Goal: Task Accomplishment & Management: Manage account settings

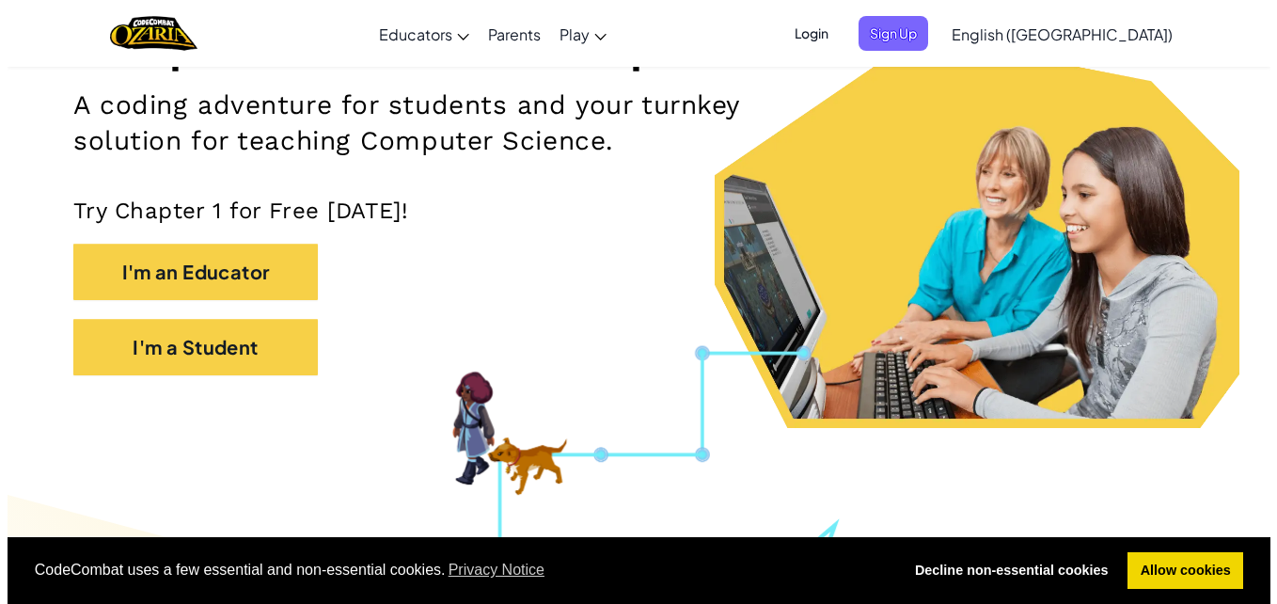
scroll to position [188, 0]
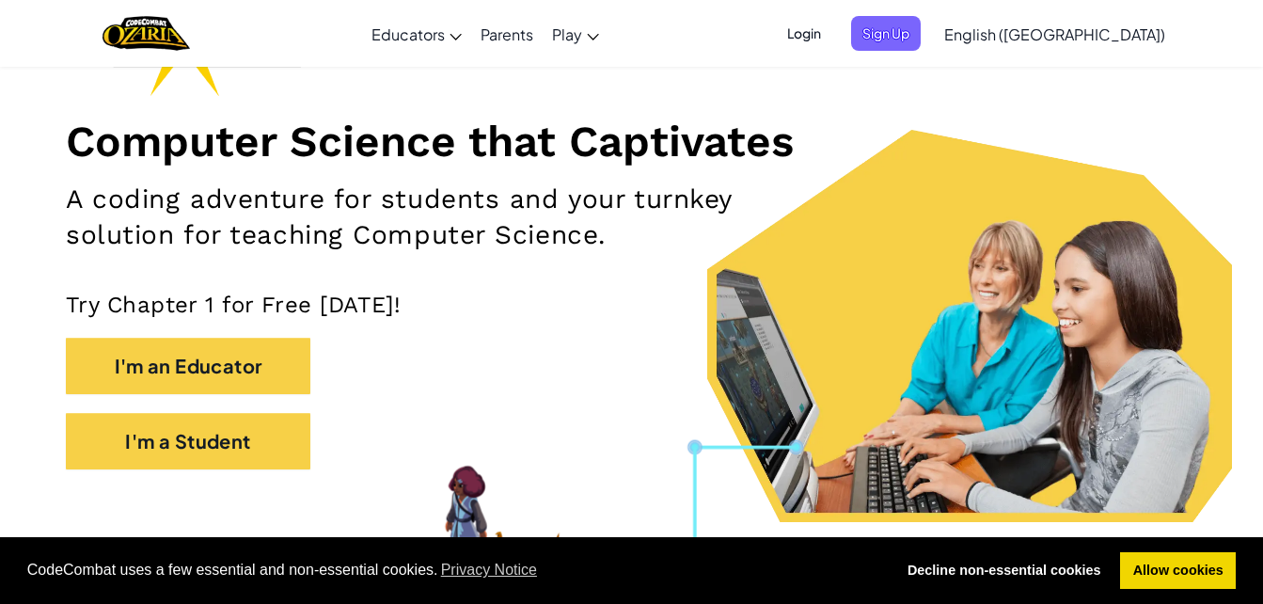
click at [997, 53] on div "Login Sign Up English ([GEOGRAPHIC_DATA]) English ([GEOGRAPHIC_DATA]) English (…" at bounding box center [970, 33] width 408 height 51
click at [920, 33] on span "Sign Up" at bounding box center [886, 33] width 70 height 35
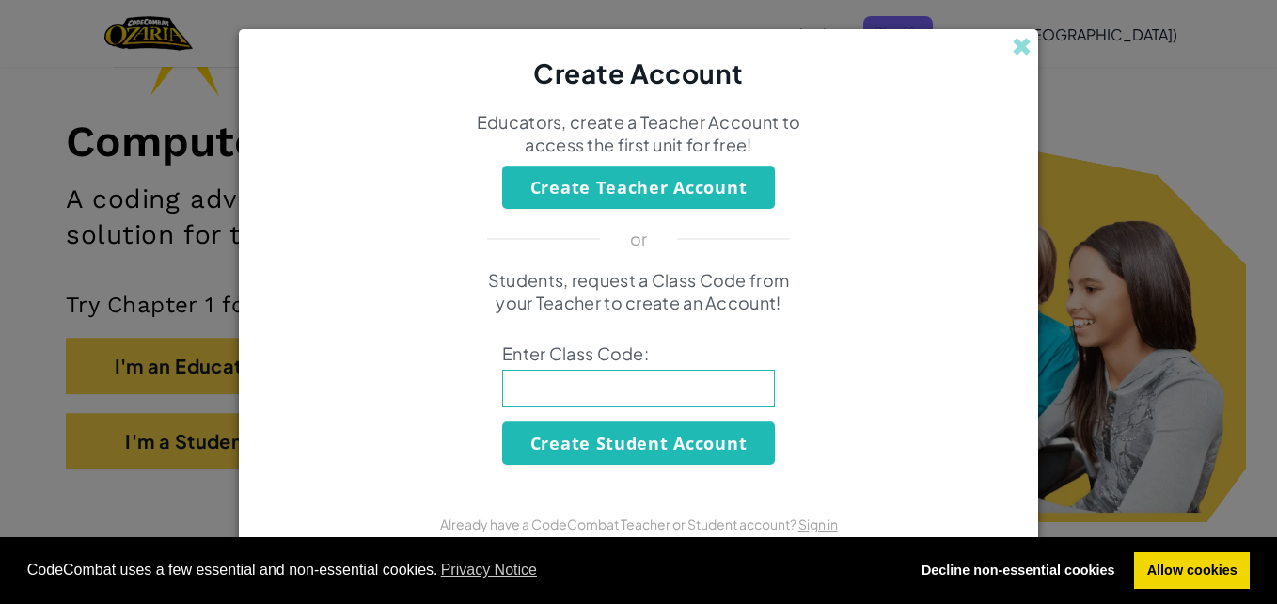
drag, startPoint x: 992, startPoint y: 33, endPoint x: 764, endPoint y: 188, distance: 275.4
drag, startPoint x: 764, startPoint y: 188, endPoint x: 933, endPoint y: 82, distance: 199.0
click at [933, 82] on div "Create Account" at bounding box center [638, 60] width 799 height 63
click at [576, 388] on input at bounding box center [638, 388] width 273 height 38
drag, startPoint x: 1042, startPoint y: 52, endPoint x: 1084, endPoint y: 78, distance: 49.8
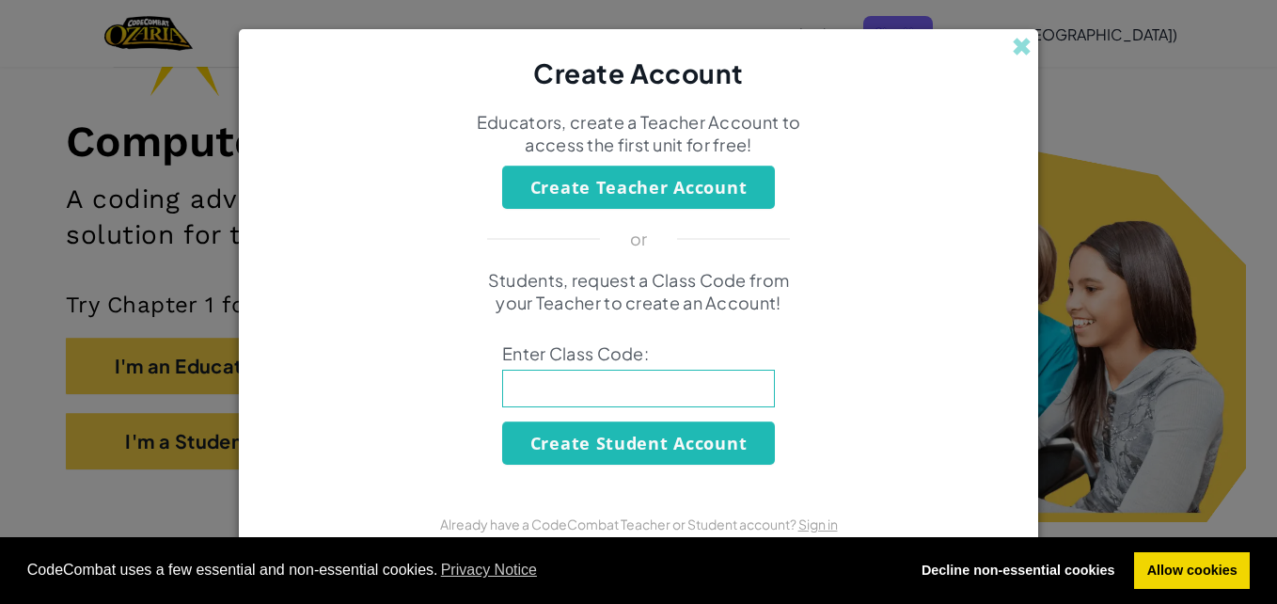
click at [1069, 72] on div "Create Account Educators, create a Teacher Account to access the first unit for…" at bounding box center [638, 302] width 1277 height 604
click at [1027, 45] on div "Create Account" at bounding box center [638, 60] width 799 height 63
click at [1022, 46] on span at bounding box center [1022, 47] width 20 height 20
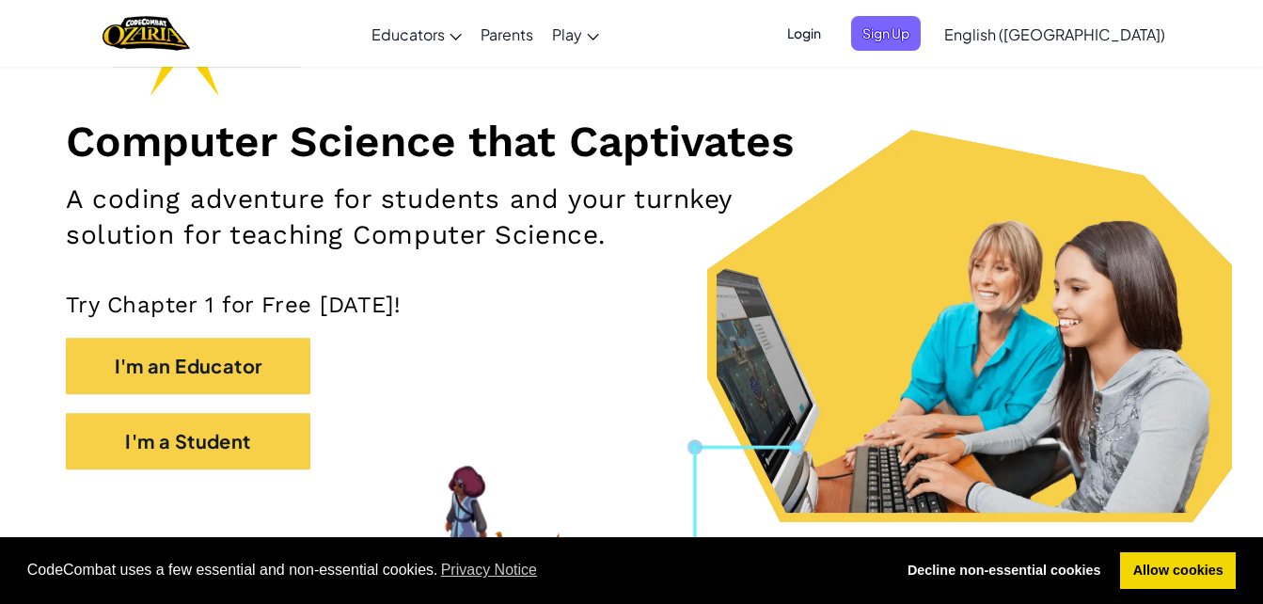
click at [832, 32] on span "Login" at bounding box center [804, 33] width 56 height 35
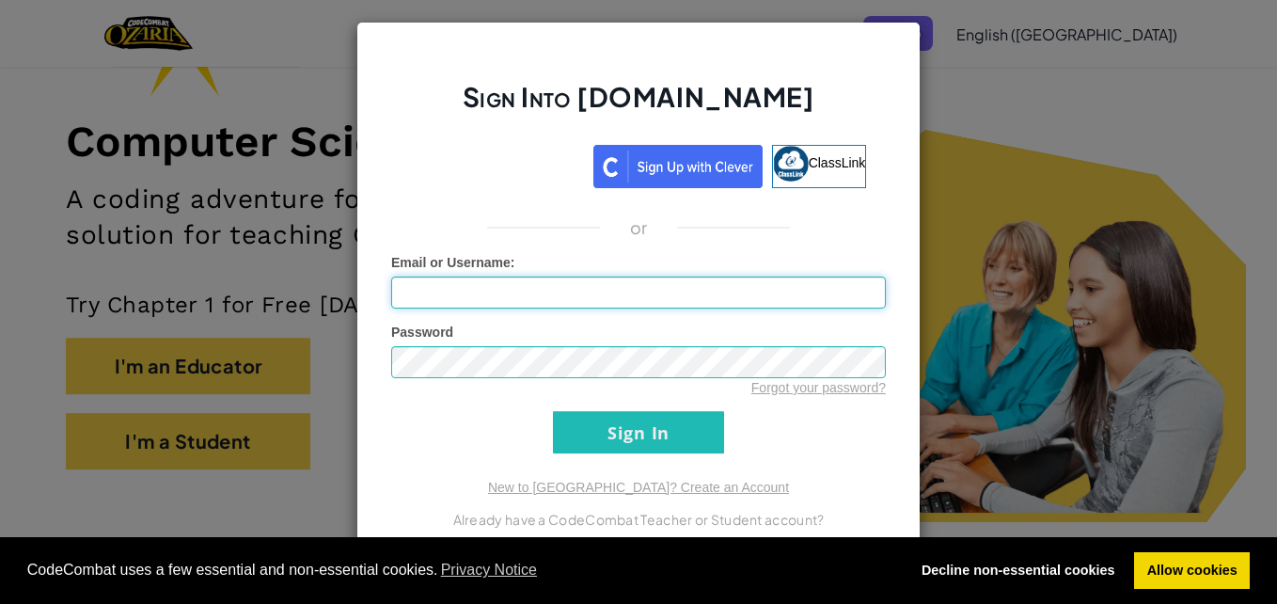
scroll to position [7, 0]
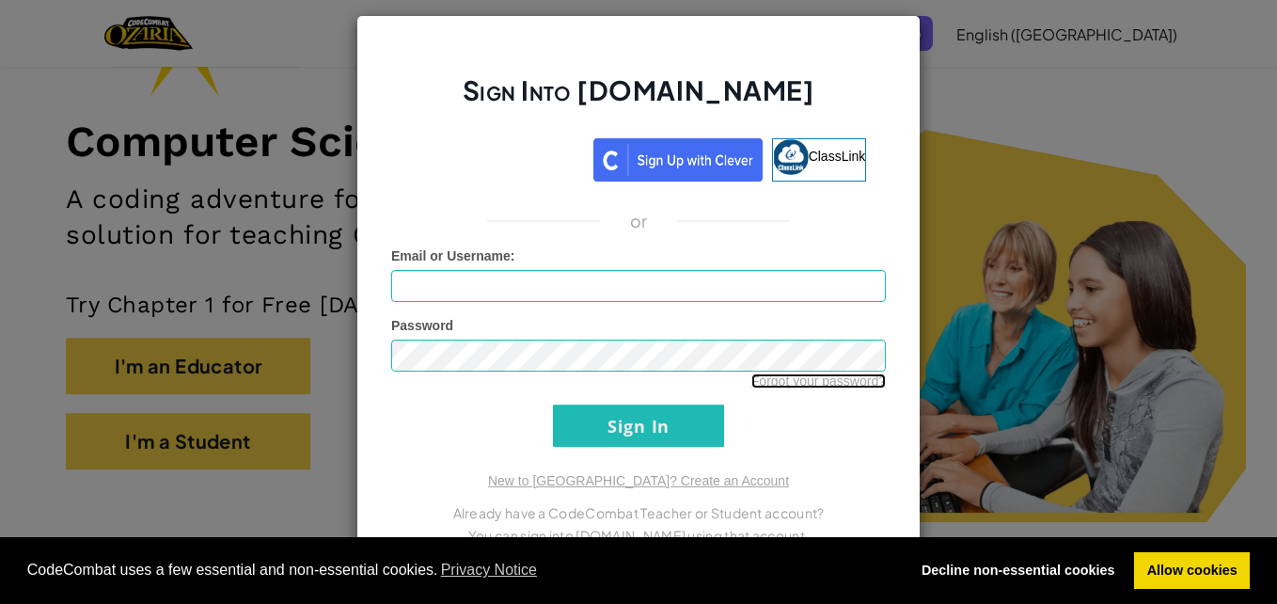
click at [769, 378] on link "Forgot your password?" at bounding box center [818, 380] width 134 height 15
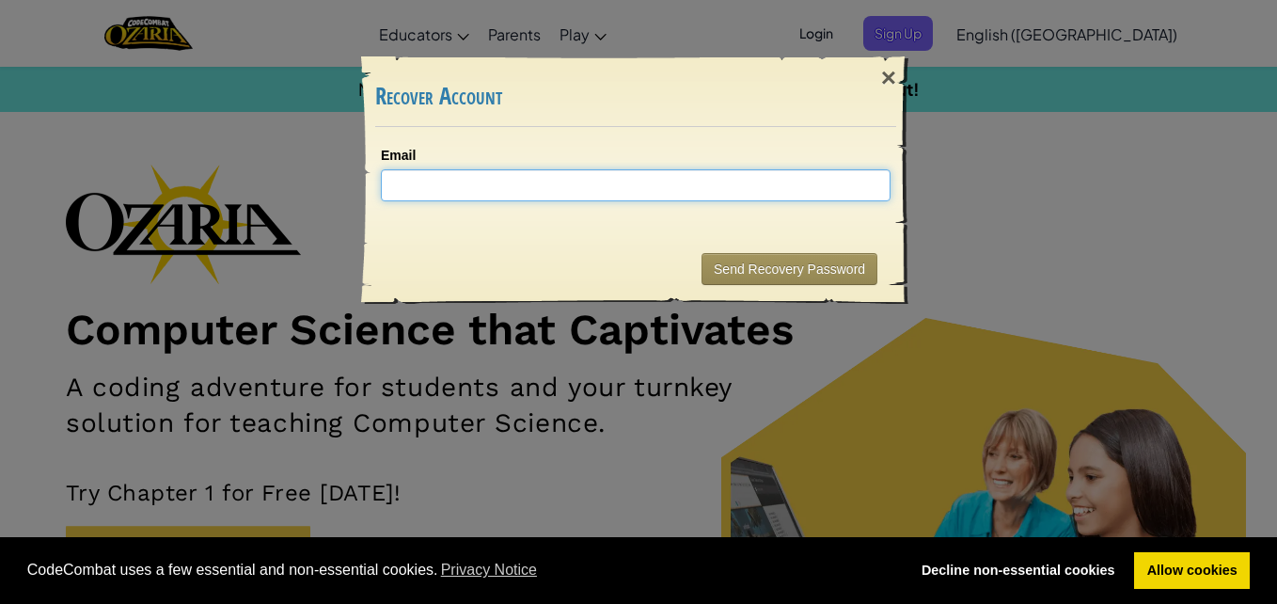
click at [772, 172] on input "Email" at bounding box center [636, 185] width 510 height 32
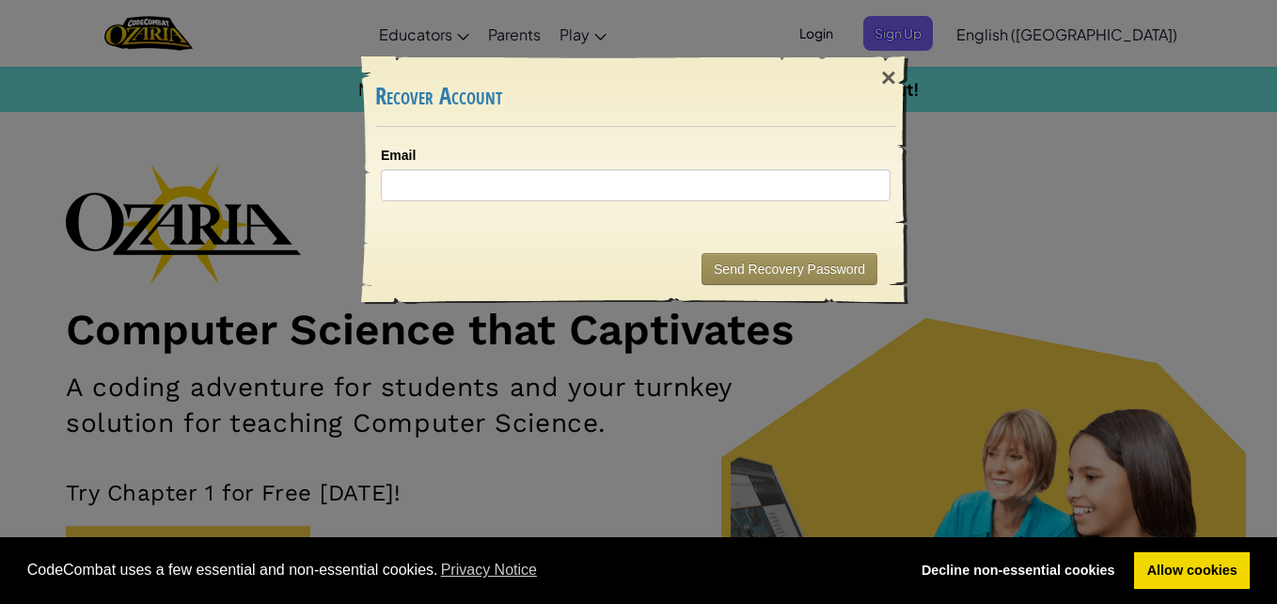
click at [962, 181] on div "× Recover Account Email Sending... Send Recovery Password" at bounding box center [638, 302] width 1277 height 604
